Goal: Navigation & Orientation: Go to known website

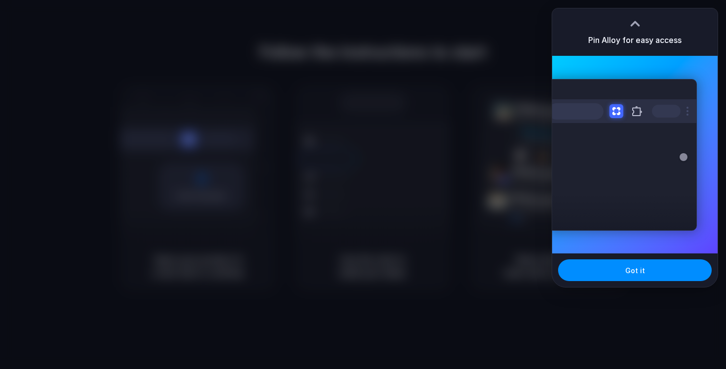
click at [633, 22] on div at bounding box center [635, 23] width 15 height 15
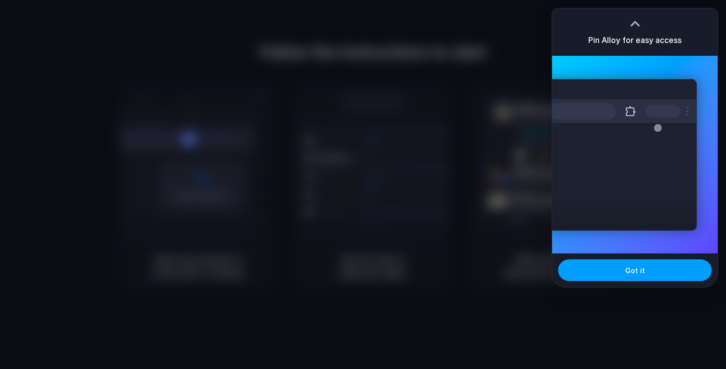
click at [656, 271] on button "Got it" at bounding box center [635, 270] width 154 height 22
